Goal: Information Seeking & Learning: Check status

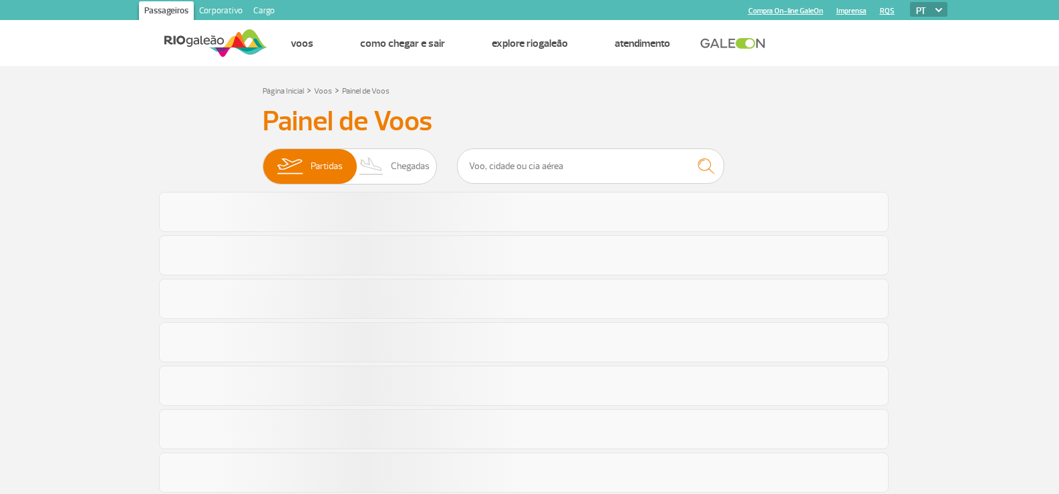
scroll to position [138, 0]
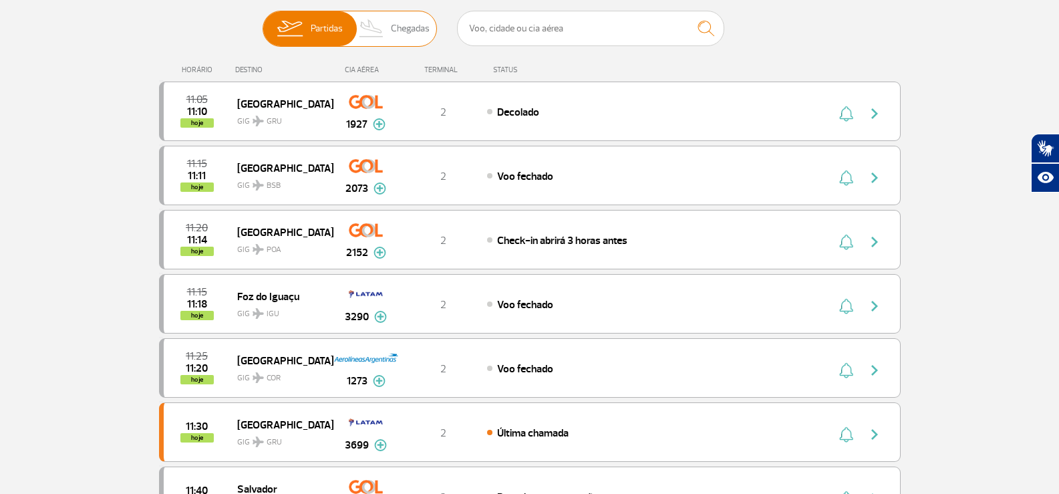
click at [389, 41] on img at bounding box center [371, 28] width 39 height 35
click at [263, 22] on input "Partidas Chegadas" at bounding box center [263, 22] width 0 height 0
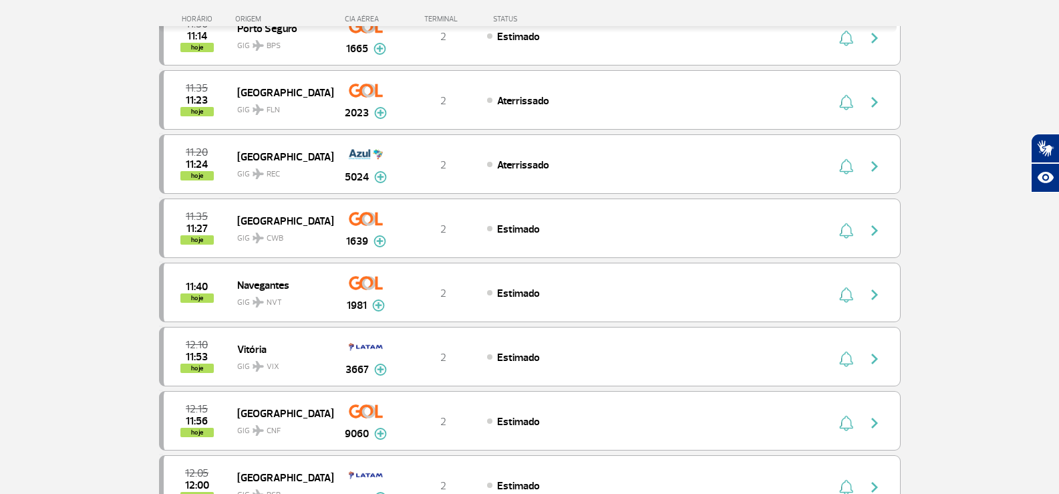
scroll to position [203, 0]
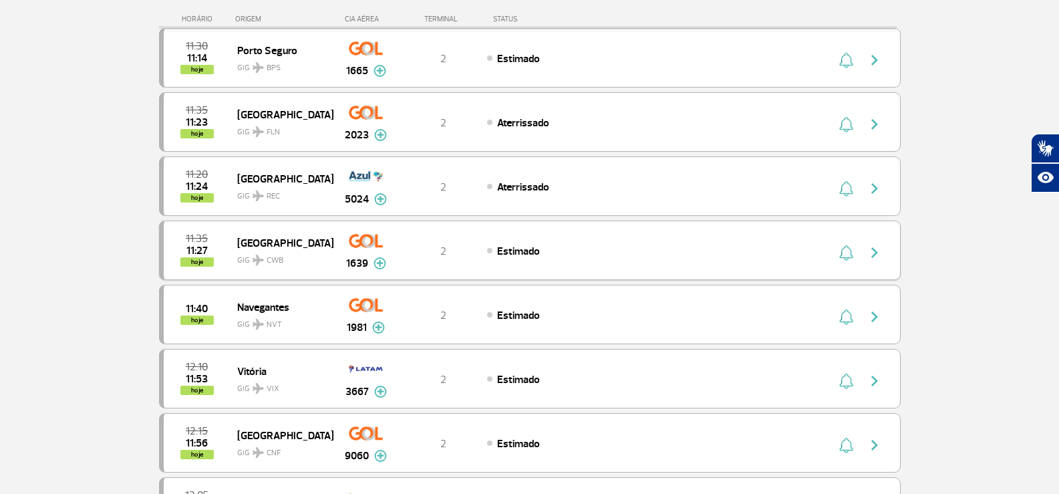
click at [378, 261] on img at bounding box center [380, 263] width 13 height 12
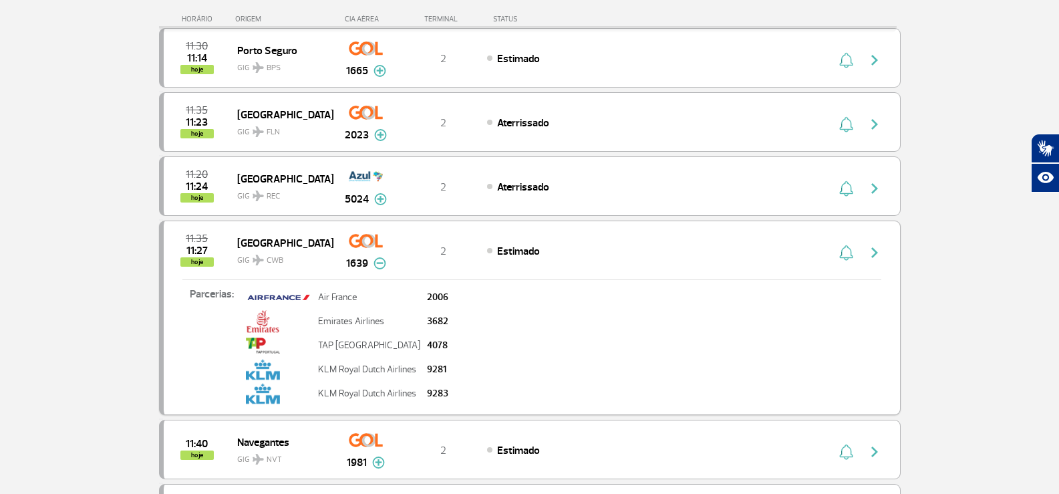
click at [378, 261] on img at bounding box center [380, 263] width 13 height 12
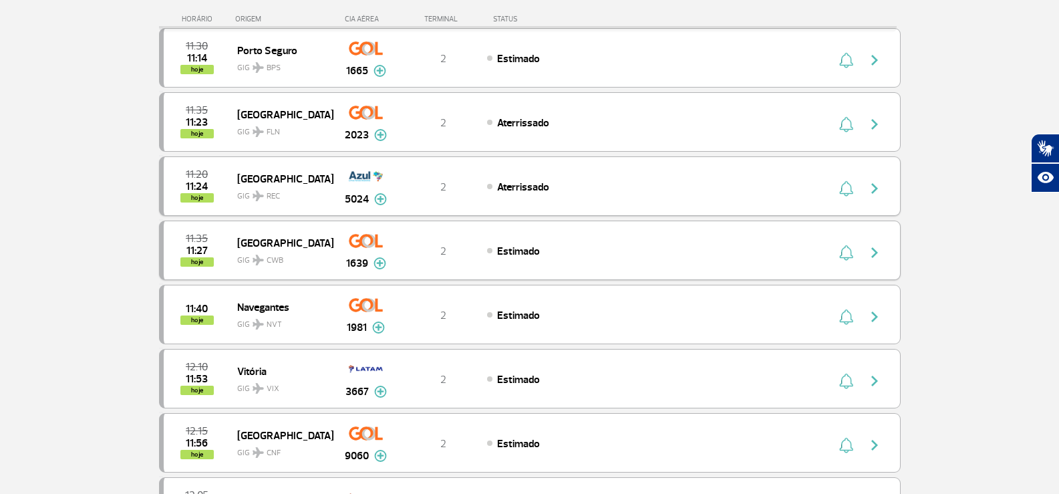
click at [384, 198] on img at bounding box center [380, 199] width 13 height 12
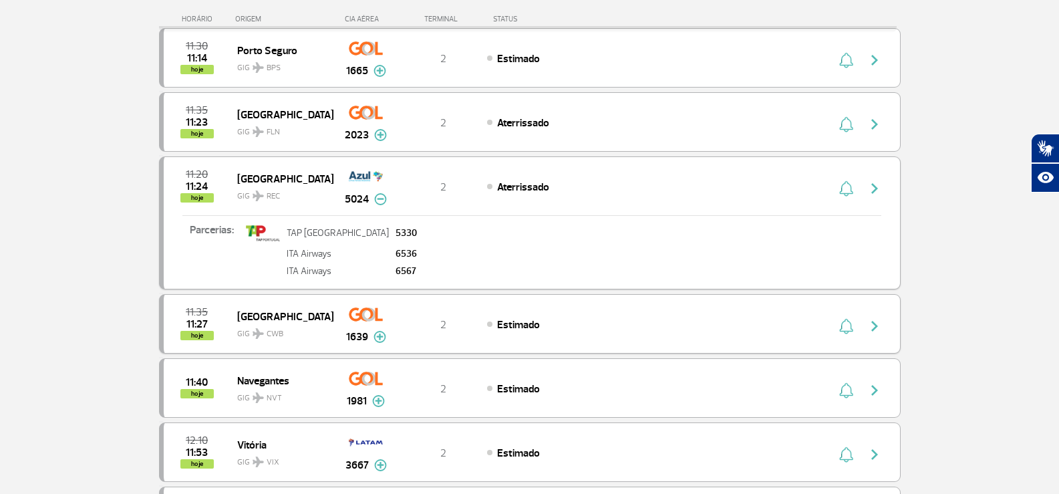
click at [384, 198] on img at bounding box center [380, 199] width 13 height 12
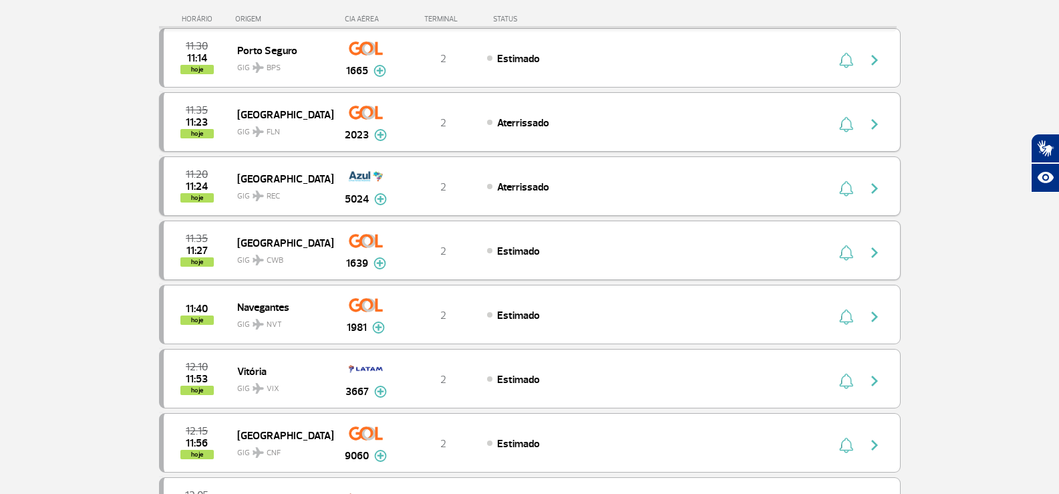
click at [378, 134] on img at bounding box center [380, 135] width 13 height 12
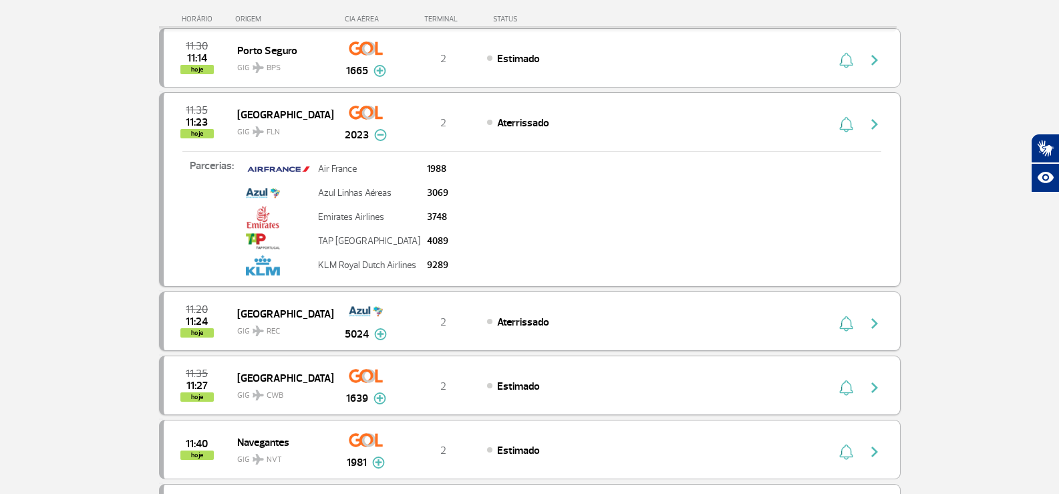
click at [378, 134] on img at bounding box center [380, 135] width 13 height 12
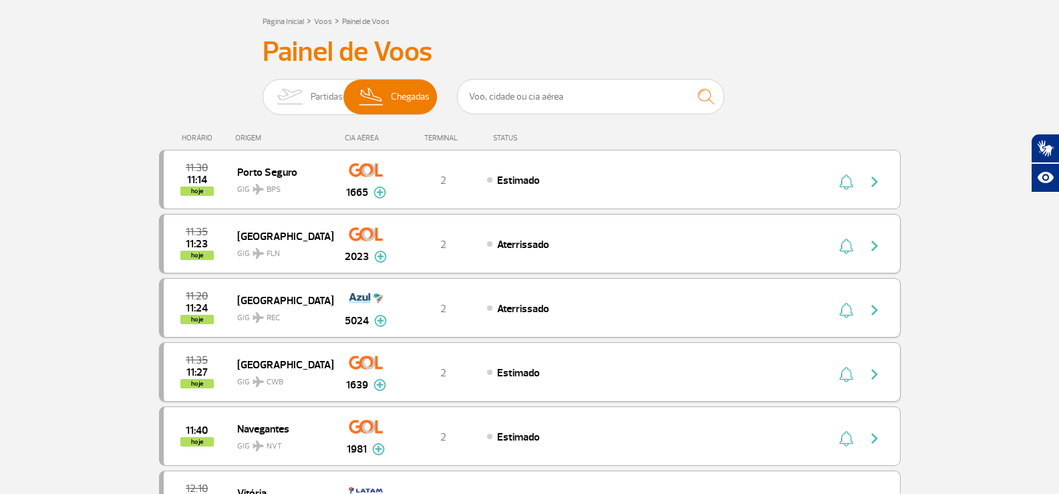
scroll to position [0, 0]
